Goal: Find specific page/section: Find specific page/section

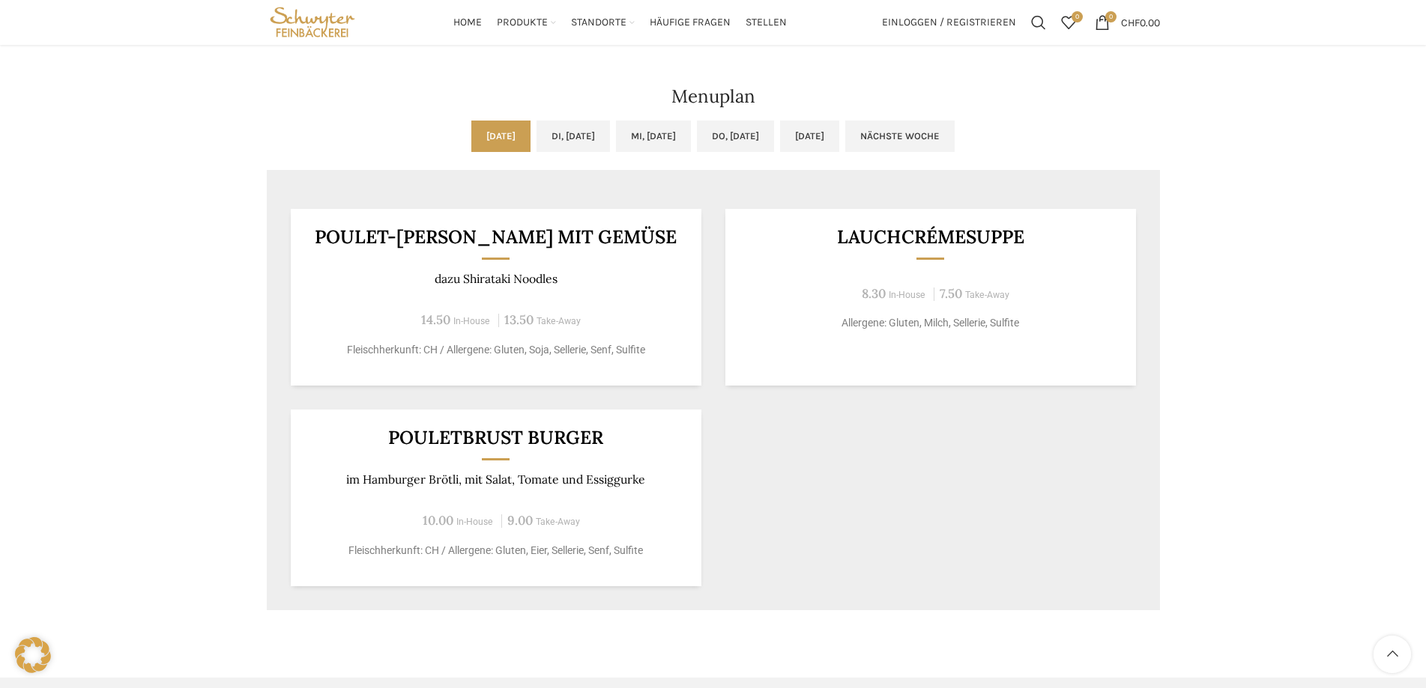
scroll to position [745, 0]
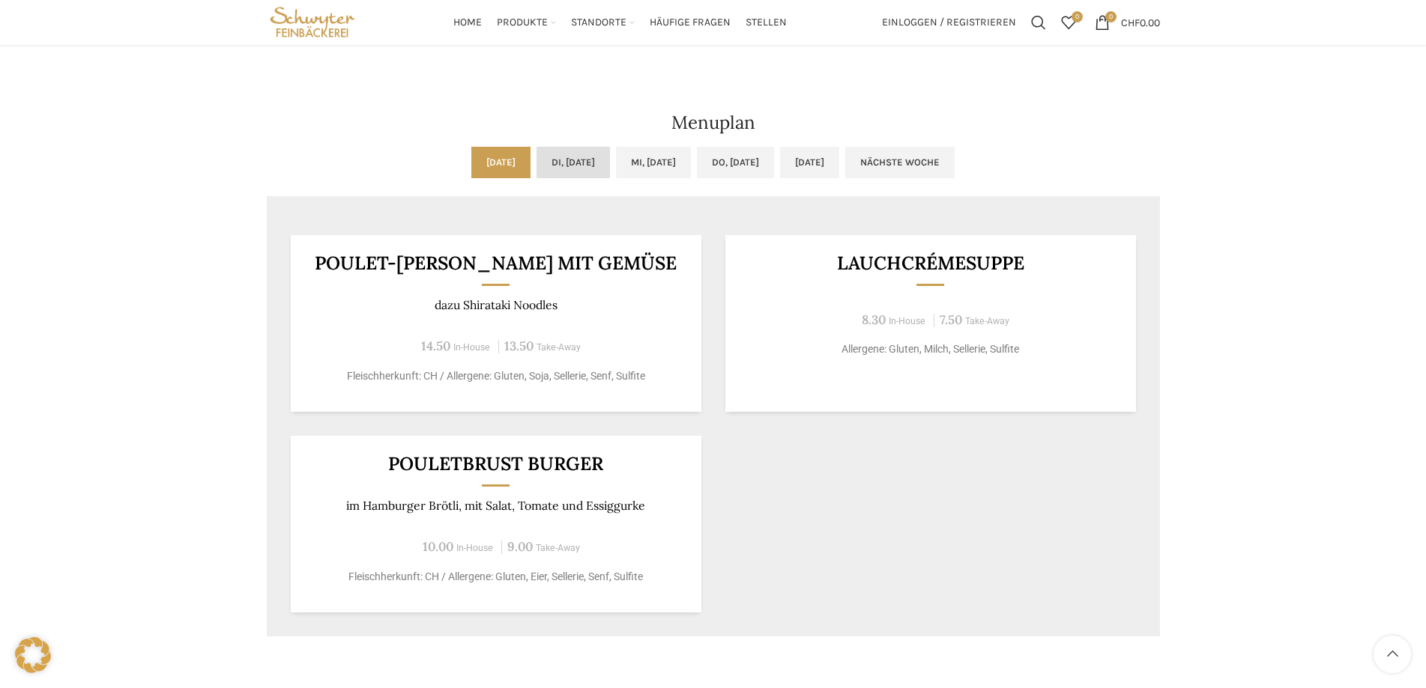
click at [562, 160] on link "Di, [DATE]" at bounding box center [572, 162] width 73 height 31
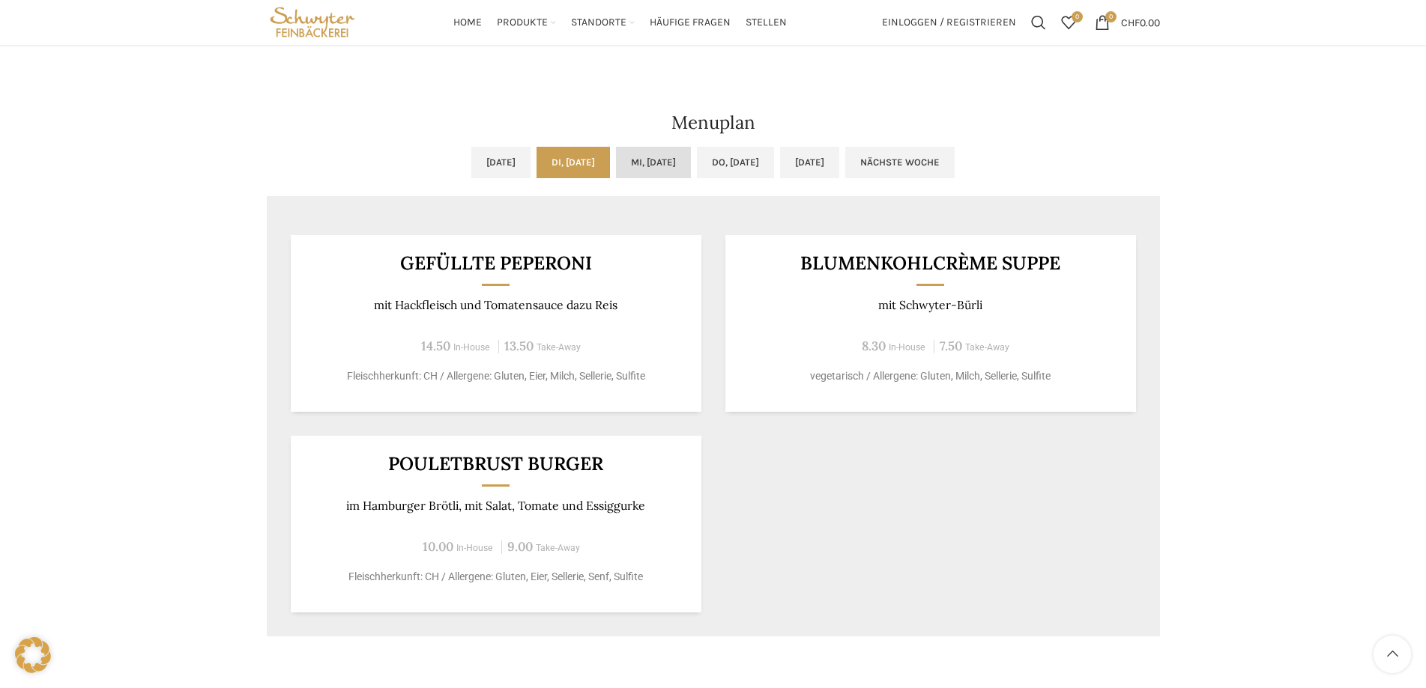
click at [658, 164] on link "Mi, [DATE]" at bounding box center [653, 162] width 75 height 31
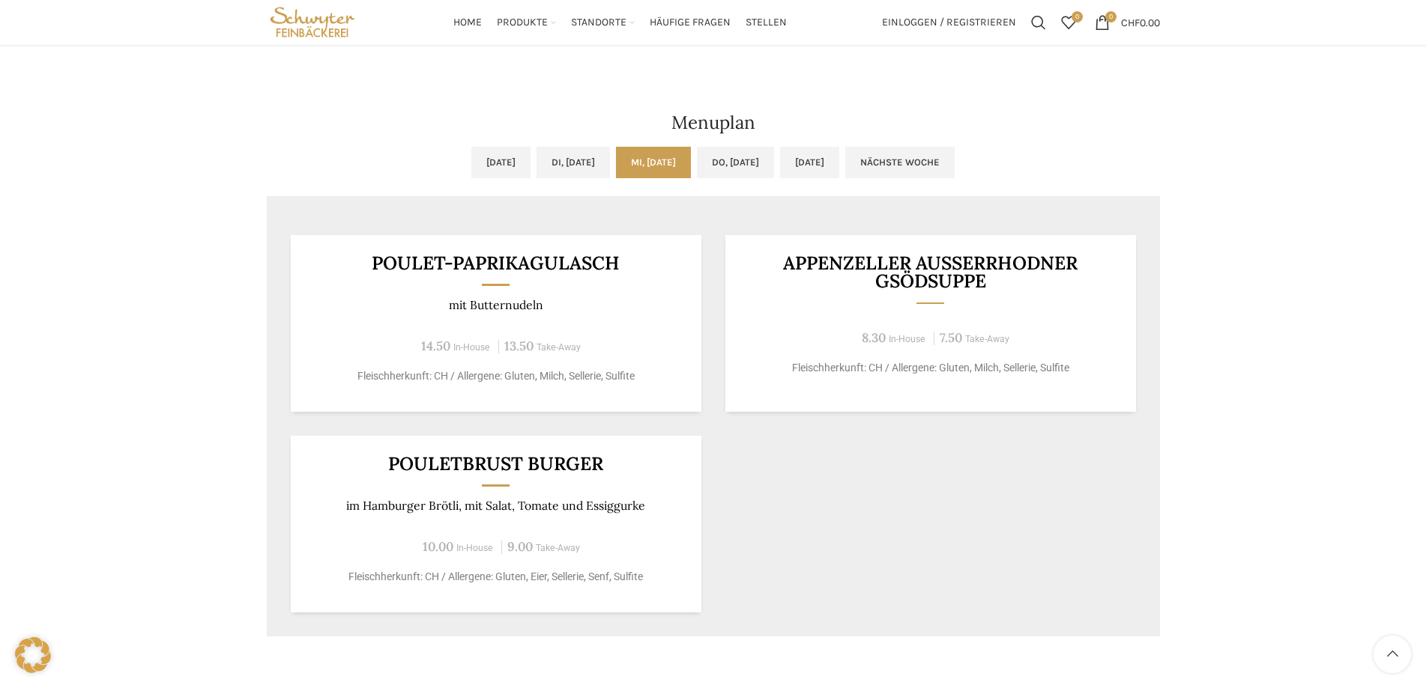
drag, startPoint x: 658, startPoint y: 164, endPoint x: 295, endPoint y: 179, distance: 363.6
click at [295, 179] on ul "[DATE] Di, [DATE] Mi, [DATE] Do, [DATE] [DATE] Nächste Woche" at bounding box center [713, 171] width 893 height 49
click at [548, 160] on link "Di, [DATE]" at bounding box center [572, 162] width 73 height 31
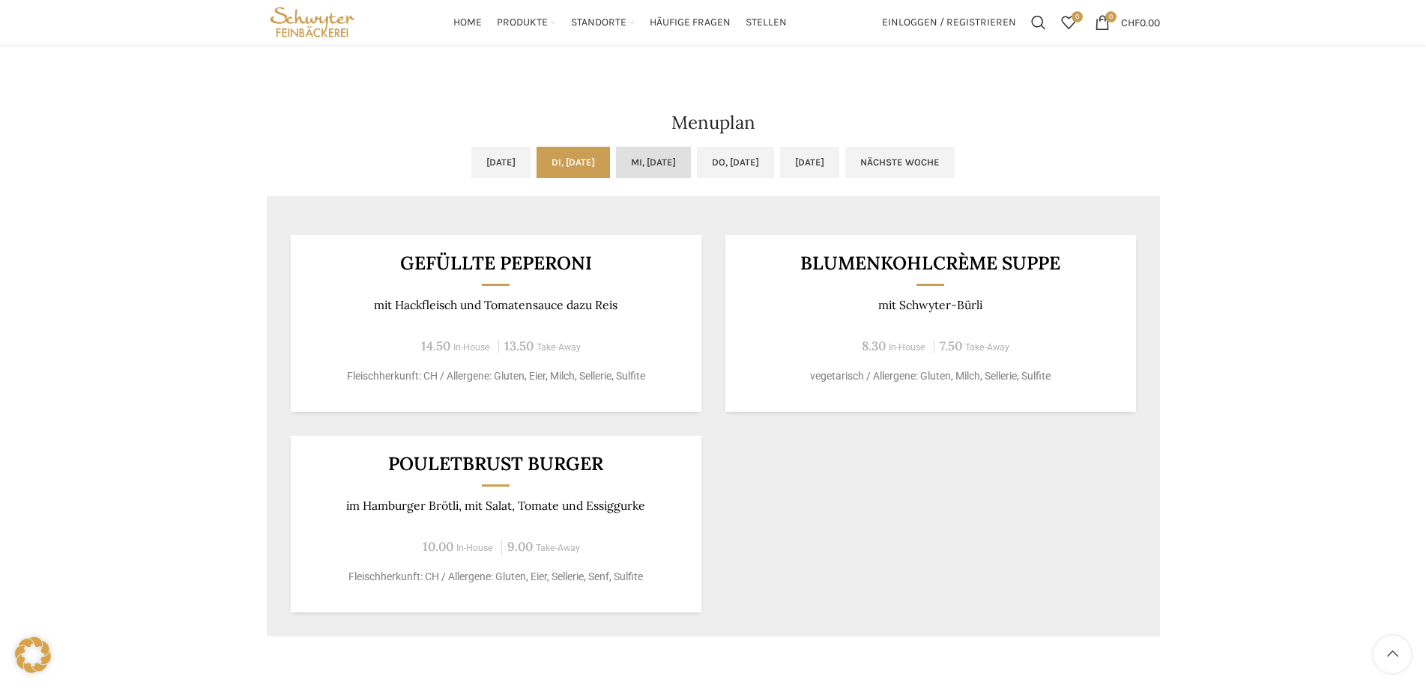
click at [691, 162] on link "Mi, [DATE]" at bounding box center [653, 162] width 75 height 31
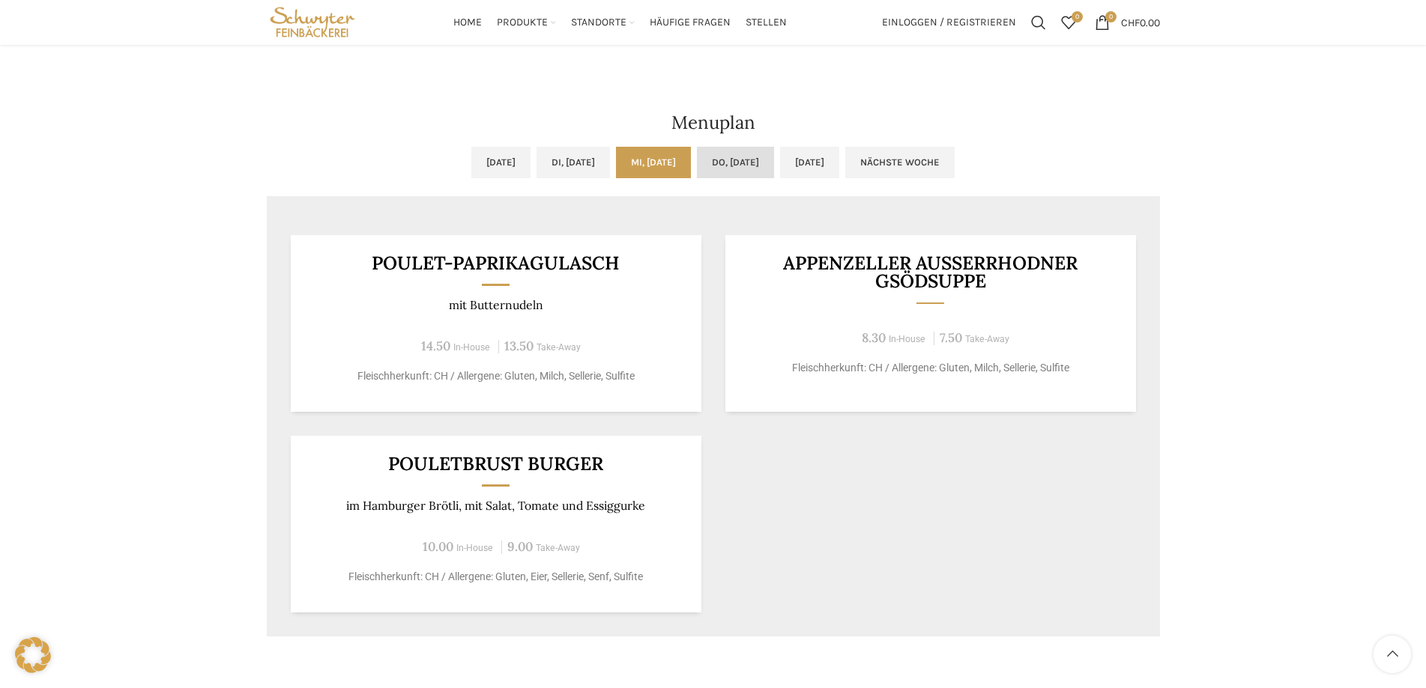
click at [759, 163] on link "Do, [DATE]" at bounding box center [735, 162] width 77 height 31
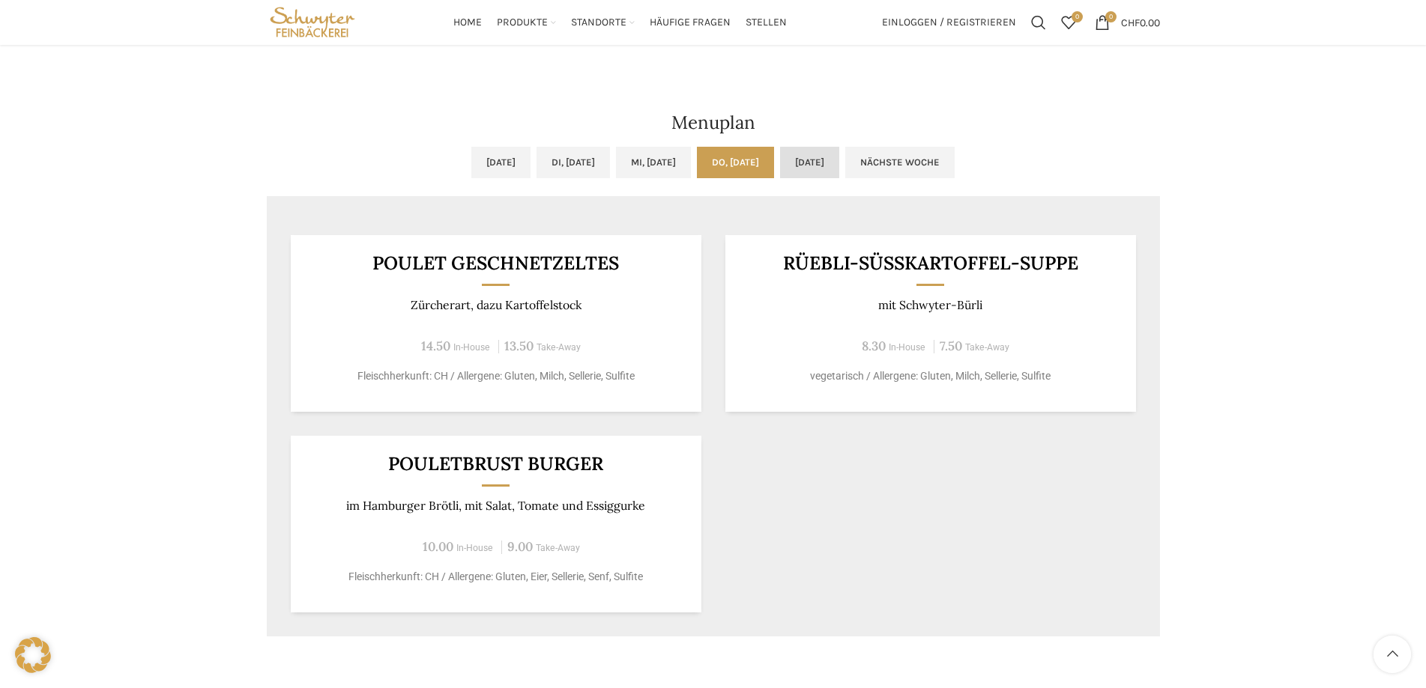
click at [839, 161] on link "[DATE]" at bounding box center [809, 162] width 59 height 31
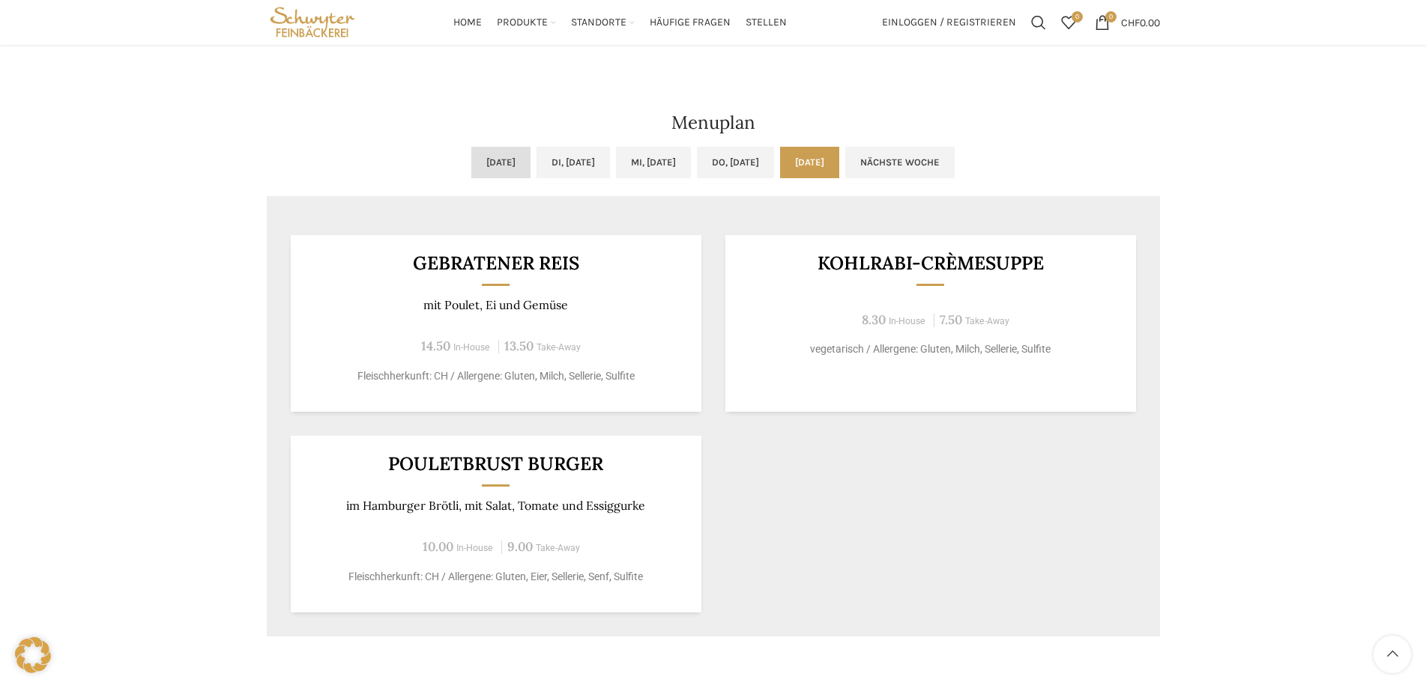
click at [480, 160] on link "[DATE]" at bounding box center [500, 162] width 59 height 31
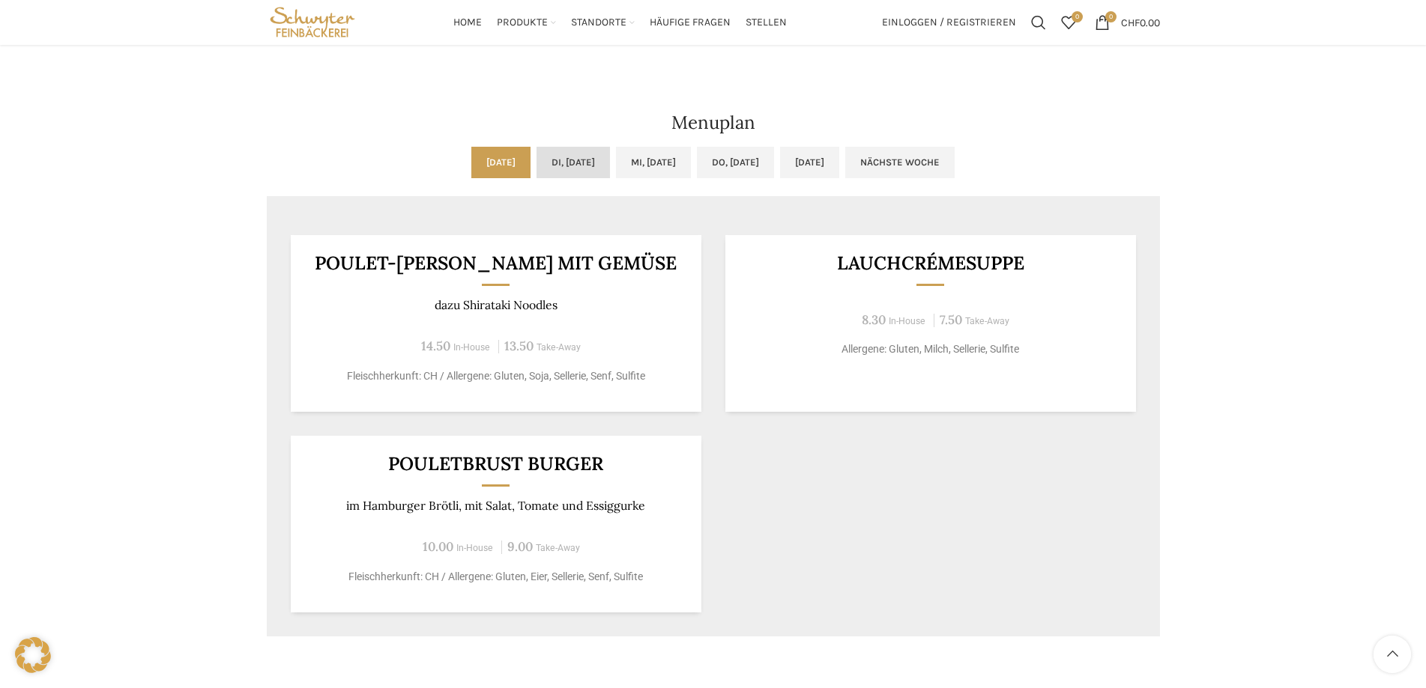
click at [586, 172] on link "Di, [DATE]" at bounding box center [572, 162] width 73 height 31
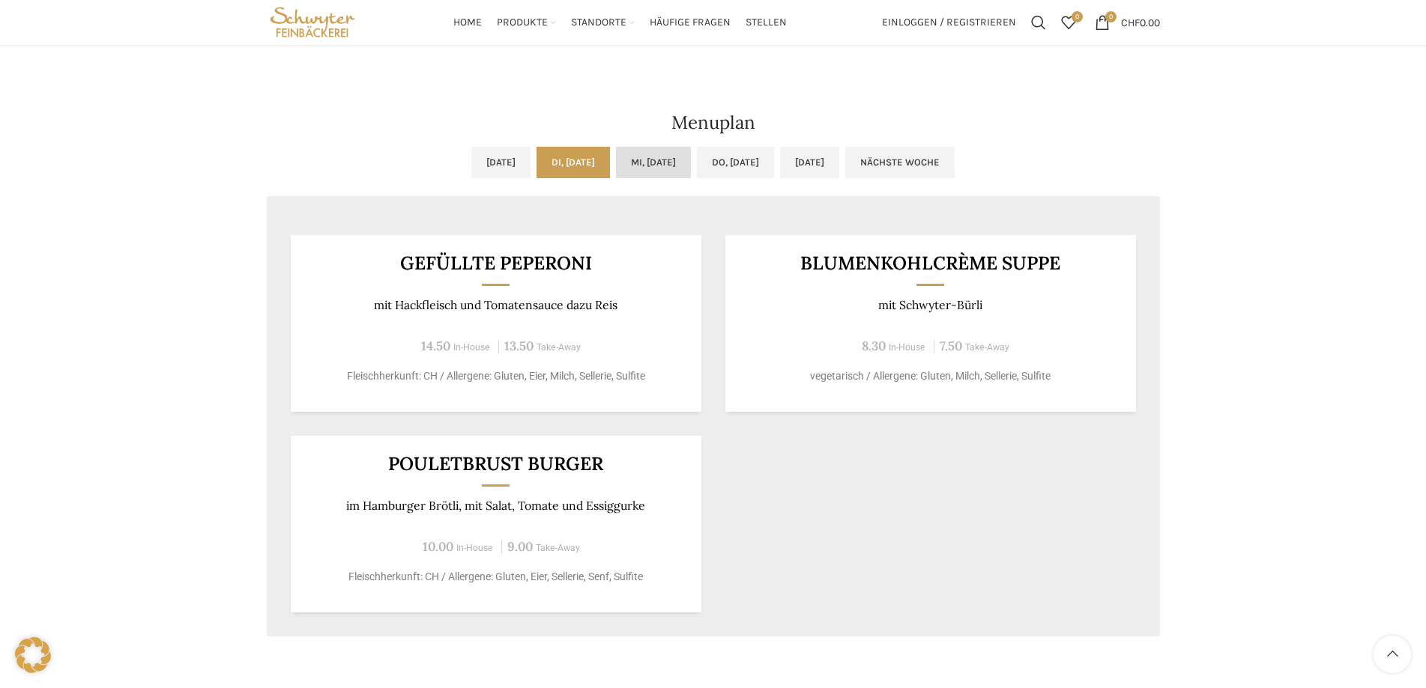
click at [656, 171] on link "Mi, [DATE]" at bounding box center [653, 162] width 75 height 31
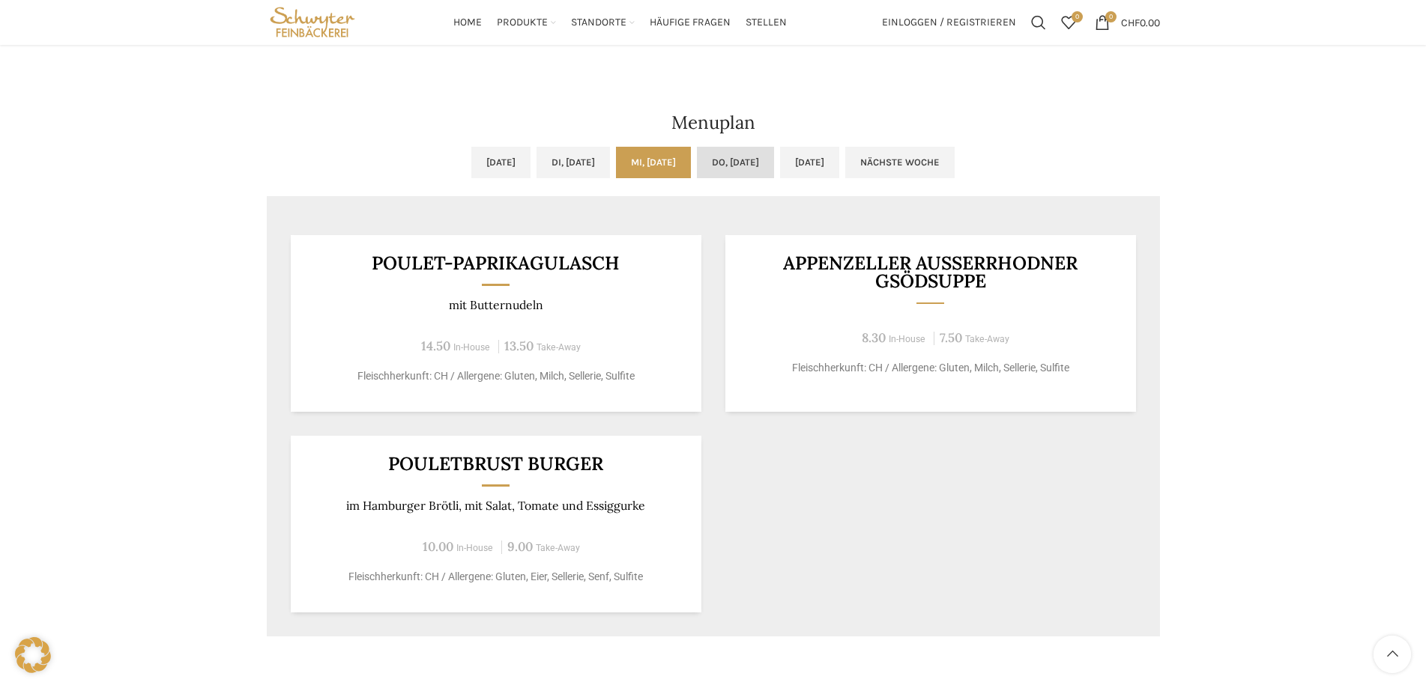
click at [765, 165] on link "Do, [DATE]" at bounding box center [735, 162] width 77 height 31
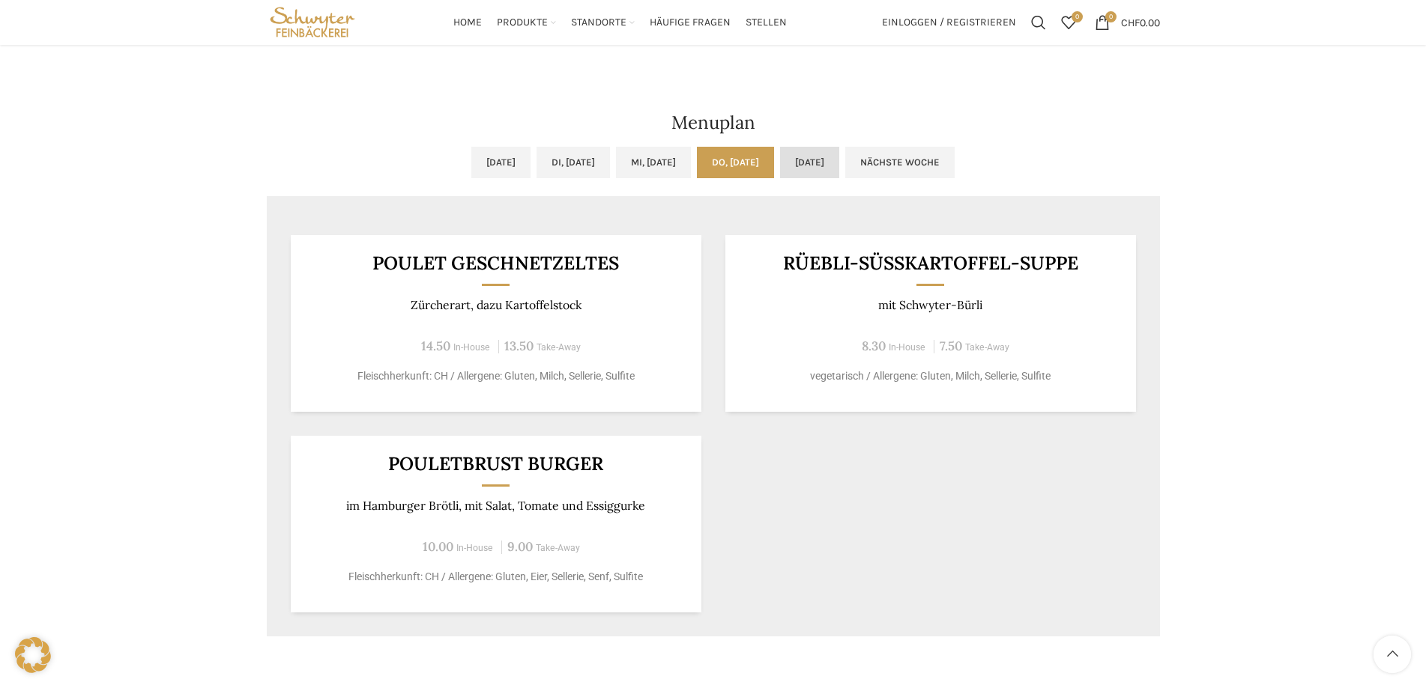
click at [839, 165] on link "[DATE]" at bounding box center [809, 162] width 59 height 31
